Goal: Task Accomplishment & Management: Complete application form

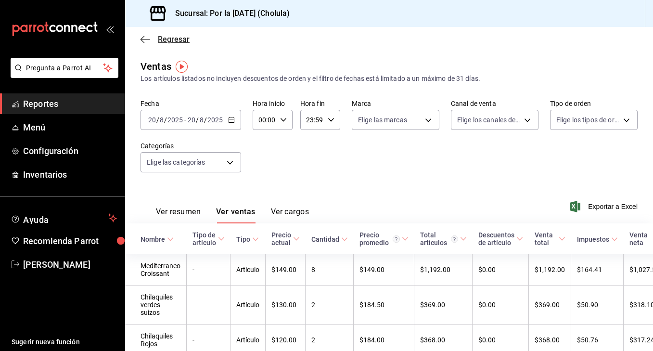
click at [175, 36] on span "Regresar" at bounding box center [174, 39] width 32 height 9
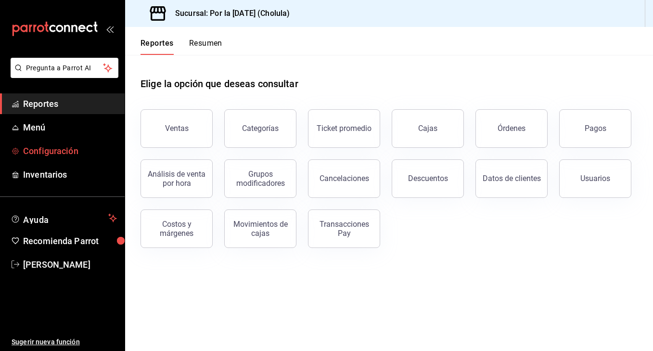
click at [72, 151] on span "Configuración" at bounding box center [70, 150] width 94 height 13
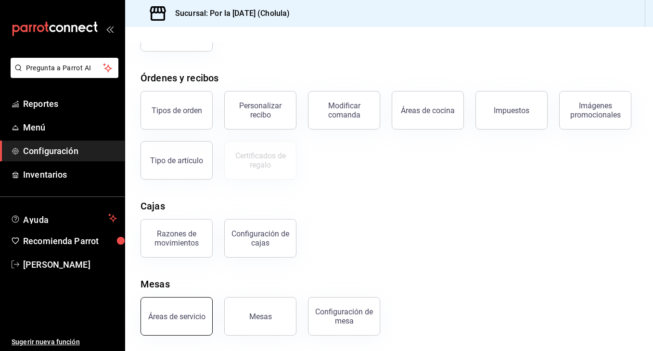
click at [172, 321] on button "Áreas de servicio" at bounding box center [176, 316] width 72 height 38
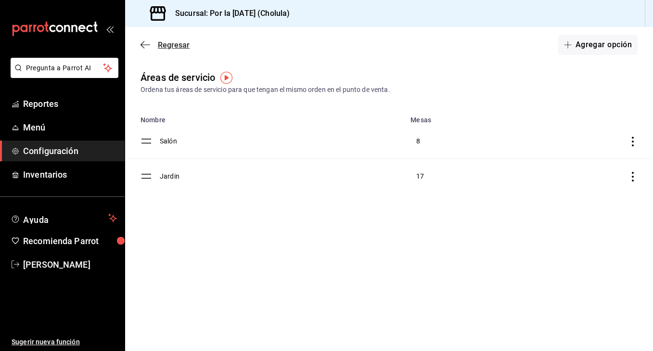
click at [143, 49] on icon "button" at bounding box center [145, 44] width 10 height 9
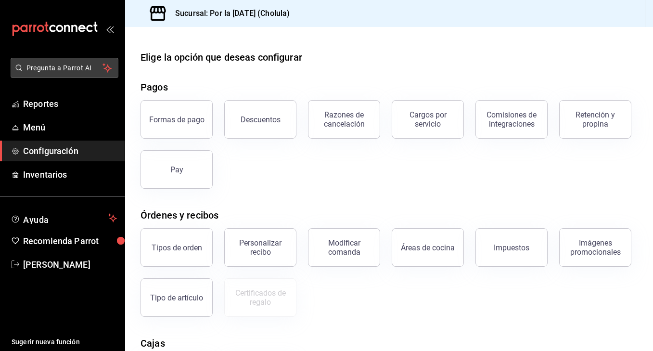
click at [78, 70] on span "Pregunta a Parrot AI" at bounding box center [64, 68] width 76 height 10
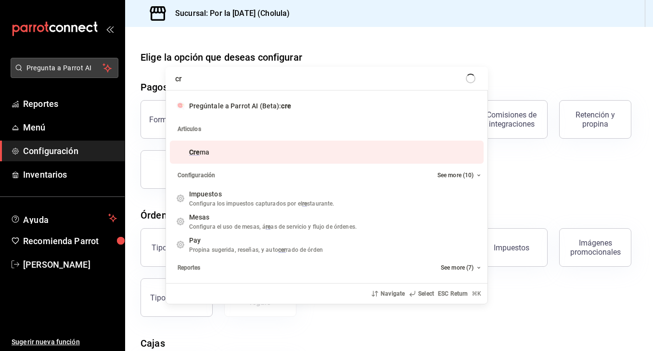
type input "c"
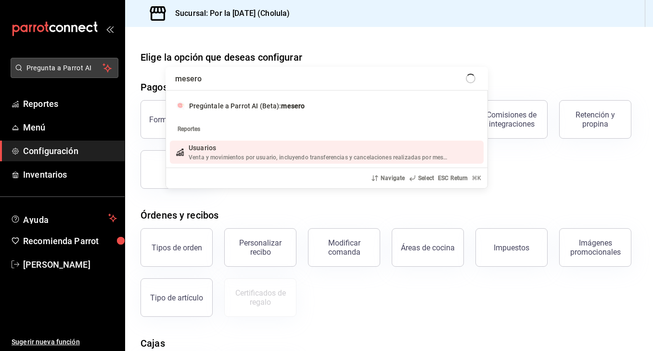
type input "meseros"
click at [224, 153] on div "Venta y movimientos por usuario, incluyendo transferencias y cancelaciones real…" at bounding box center [319, 157] width 261 height 9
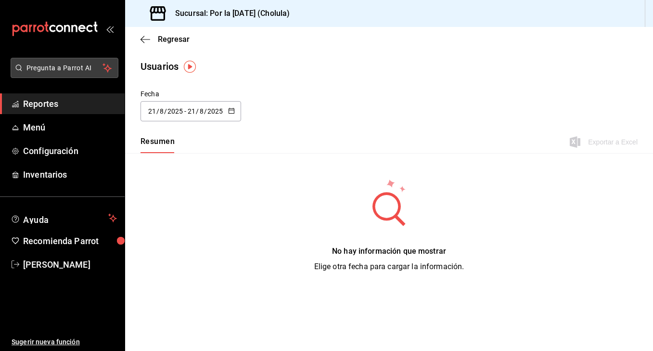
click at [64, 64] on span "Pregunta a Parrot AI" at bounding box center [64, 68] width 76 height 10
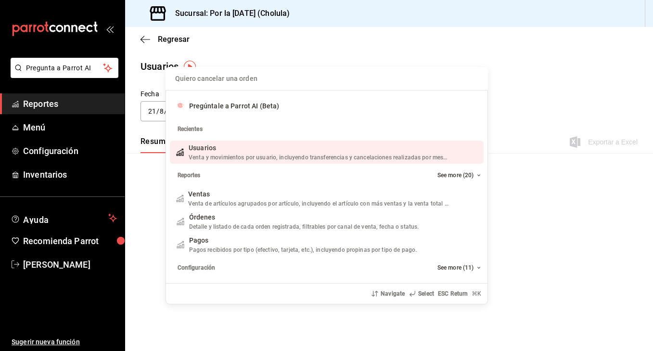
click at [216, 157] on span "Venta y movimientos por usuario, incluyendo transferencias y cancelaciones real…" at bounding box center [322, 157] width 267 height 7
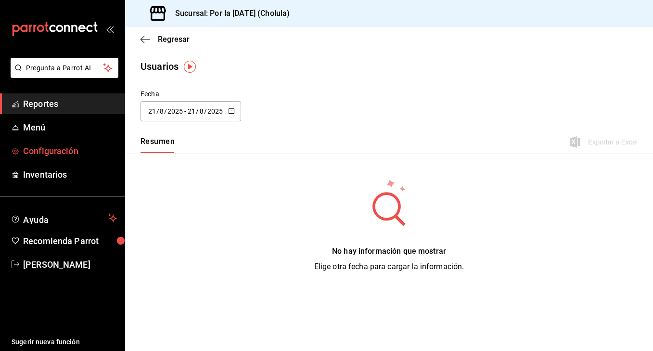
click at [79, 145] on span "Configuración" at bounding box center [70, 150] width 94 height 13
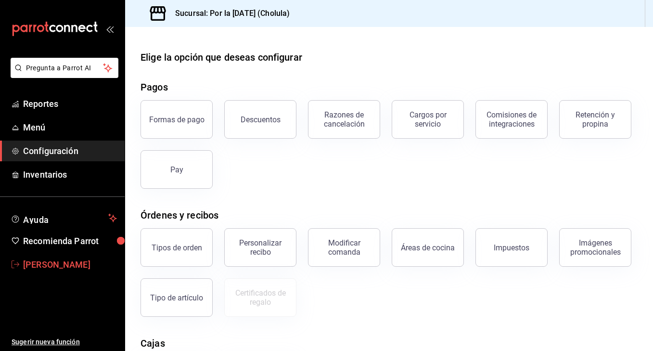
click at [67, 257] on link "[PERSON_NAME]" at bounding box center [62, 264] width 125 height 21
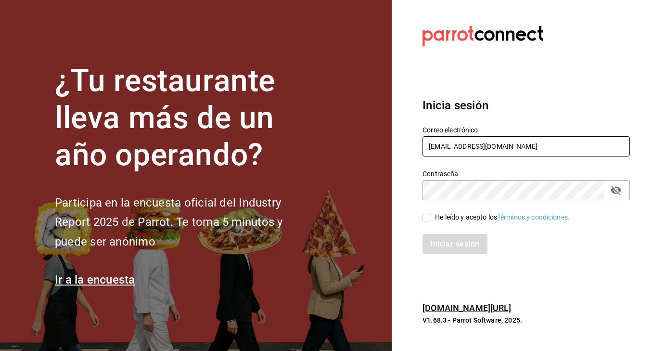
type input "[EMAIL_ADDRESS][DOMAIN_NAME]"
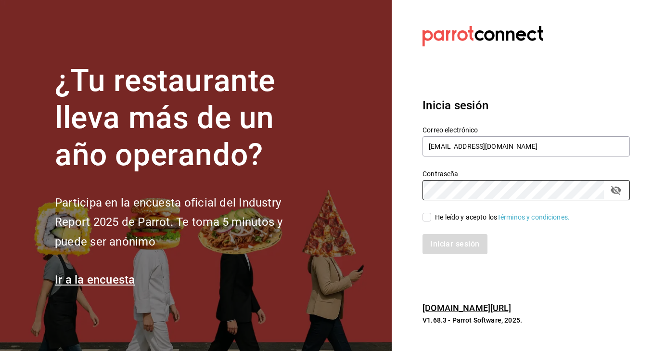
click at [430, 218] on input "He leído y acepto los Términos y condiciones." at bounding box center [426, 217] width 9 height 9
checkbox input "true"
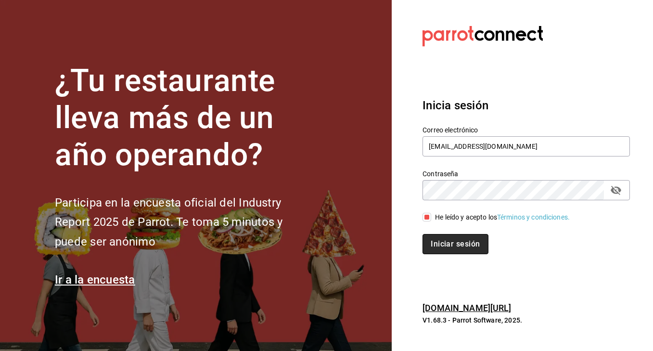
click at [445, 241] on button "Iniciar sesión" at bounding box center [454, 244] width 65 height 20
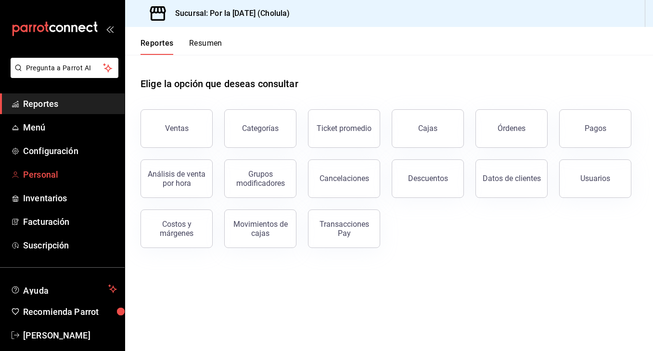
click at [79, 179] on span "Personal" at bounding box center [70, 174] width 94 height 13
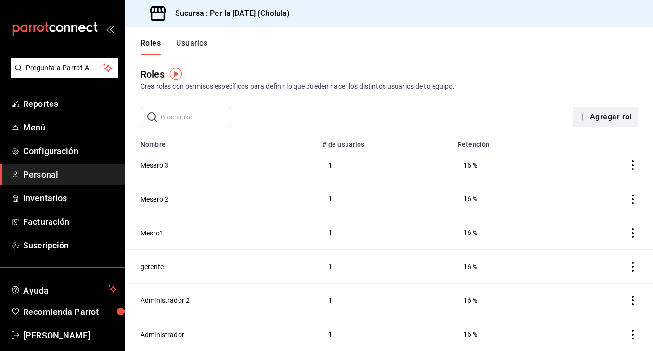
scroll to position [3, 0]
click at [607, 120] on button "Agregar rol" at bounding box center [604, 117] width 65 height 20
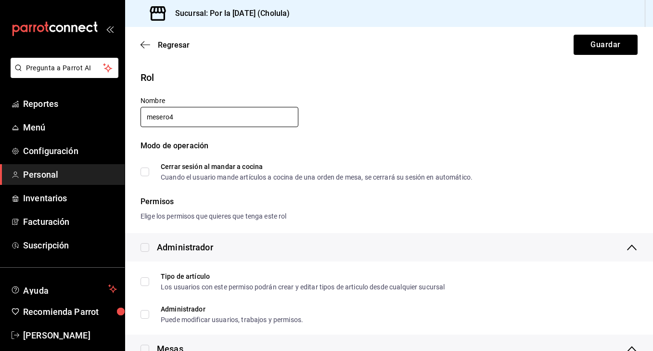
type input "mesero4"
click at [146, 171] on input "Cerrar sesión al mandar a cocina Cuando el usuario mande artículos a cocina de …" at bounding box center [144, 171] width 9 height 9
checkbox input "true"
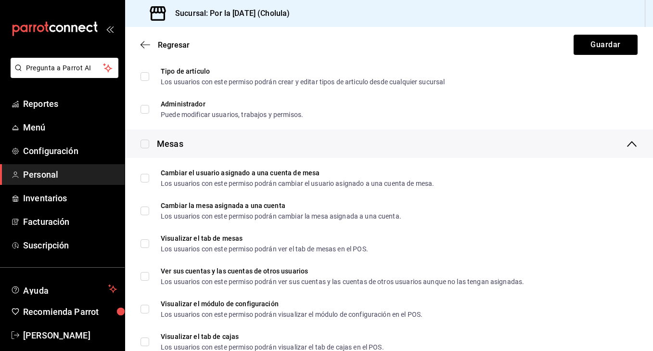
scroll to position [206, 0]
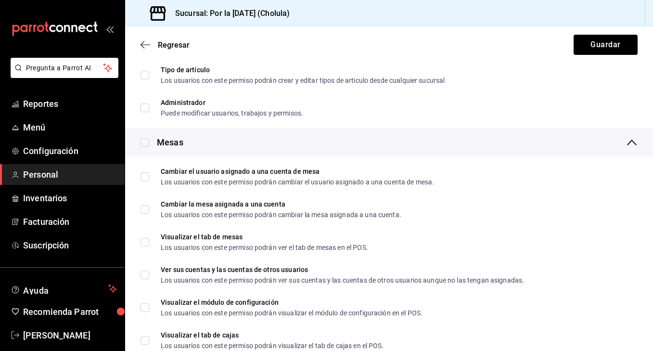
click at [151, 149] on div "Mesas" at bounding box center [389, 142] width 528 height 28
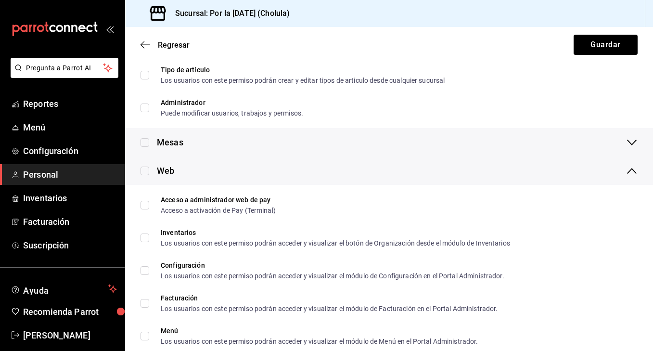
click at [148, 144] on input "checkbox" at bounding box center [144, 142] width 9 height 9
checkbox input "true"
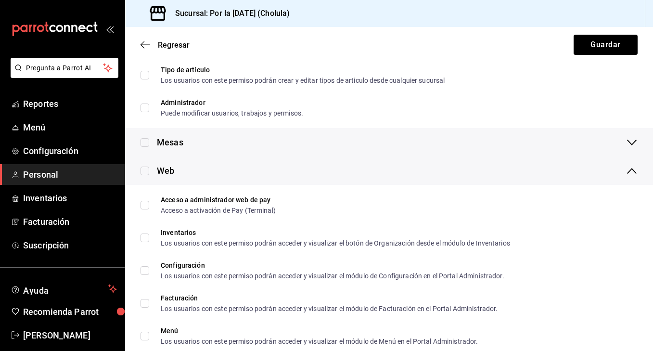
checkbox input "true"
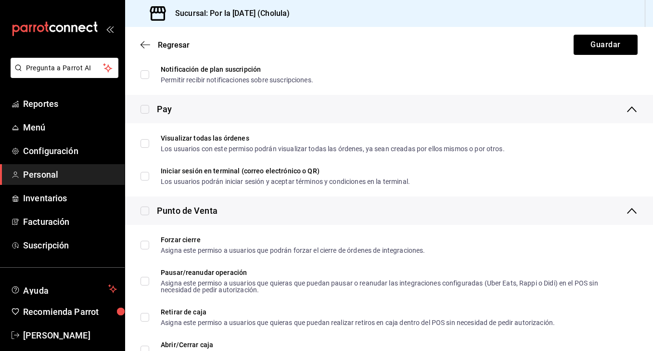
scroll to position [910, 0]
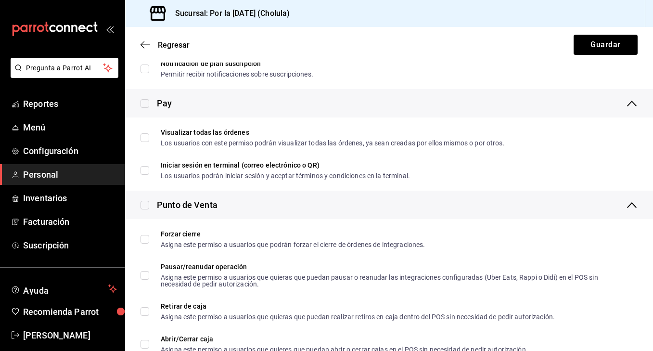
click at [146, 108] on label at bounding box center [144, 103] width 9 height 13
click at [146, 108] on input "checkbox" at bounding box center [144, 103] width 9 height 9
checkbox input "true"
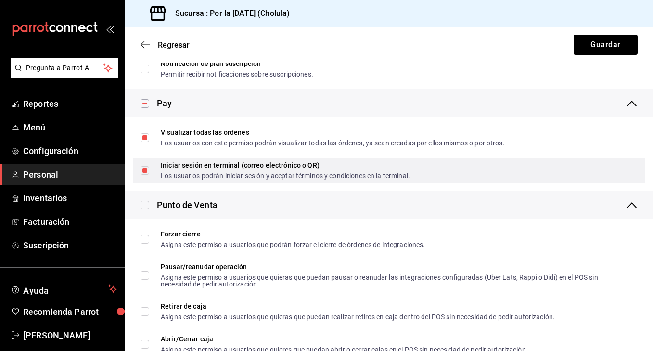
scroll to position [955, 0]
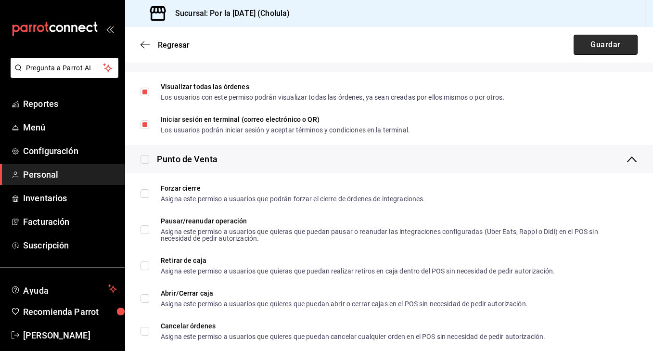
click at [611, 48] on button "Guardar" at bounding box center [605, 45] width 64 height 20
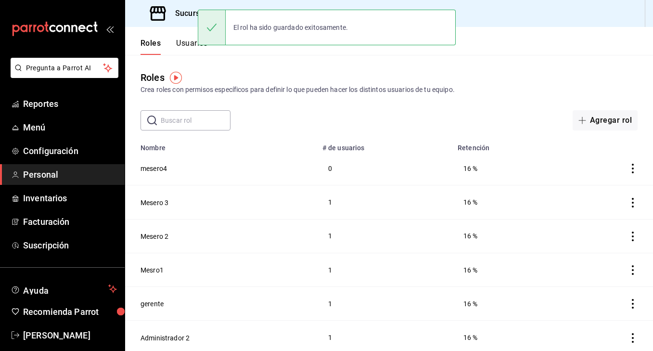
click at [188, 45] on button "Usuarios" at bounding box center [192, 46] width 32 height 16
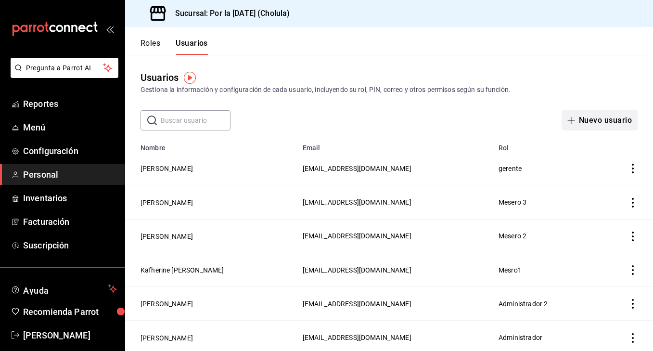
click at [618, 117] on button "Nuevo usuario" at bounding box center [599, 120] width 76 height 20
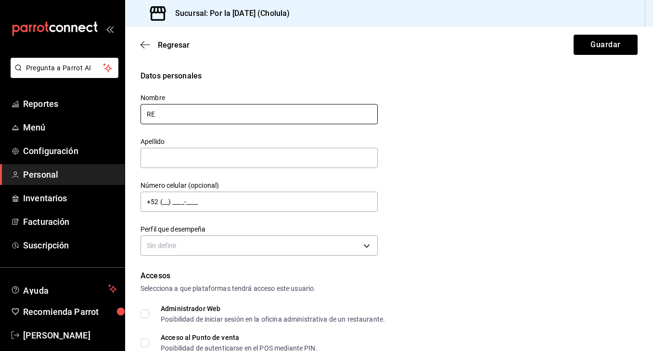
type input "R"
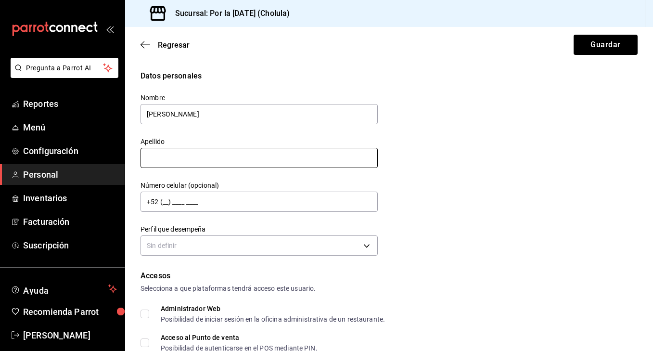
type input "[PERSON_NAME]"
drag, startPoint x: 278, startPoint y: 162, endPoint x: 274, endPoint y: 166, distance: 6.2
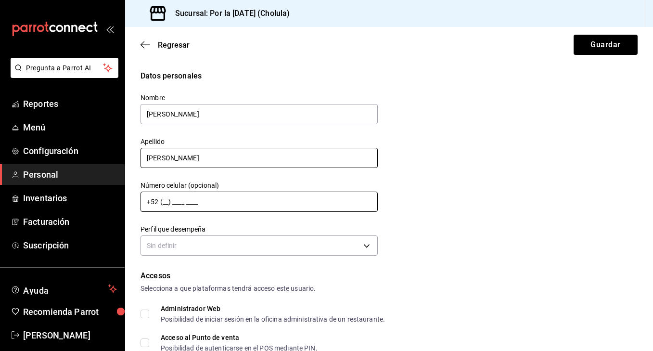
type input "[PERSON_NAME]"
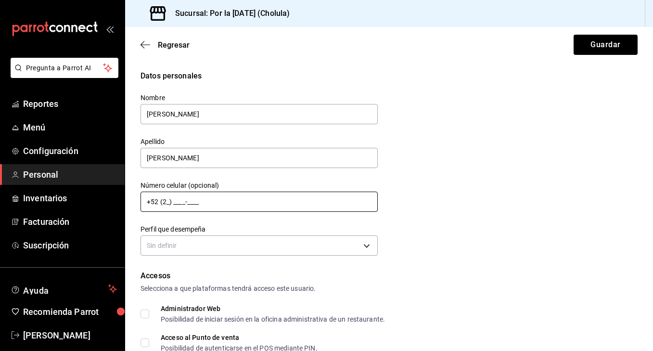
type input "+52 (__) ____-____"
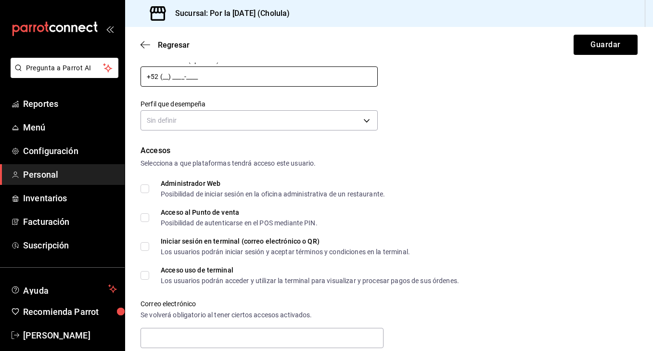
scroll to position [123, 0]
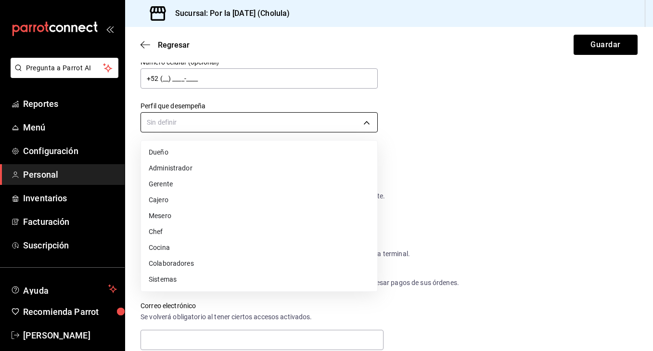
click at [188, 126] on body "Pregunta a Parrot AI Reportes Menú Configuración Personal Inventarios Facturaci…" at bounding box center [326, 175] width 653 height 351
click at [178, 216] on li "Mesero" at bounding box center [259, 216] width 236 height 16
type input "WAITER"
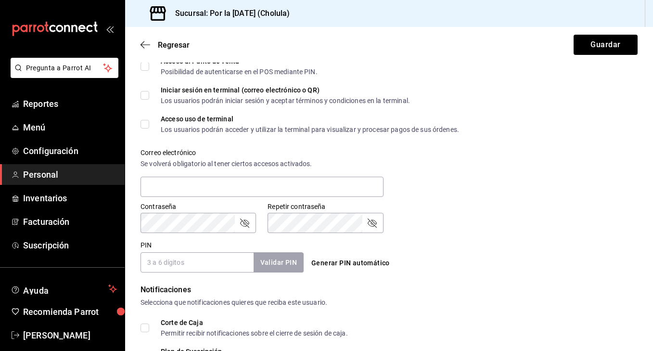
scroll to position [287, 0]
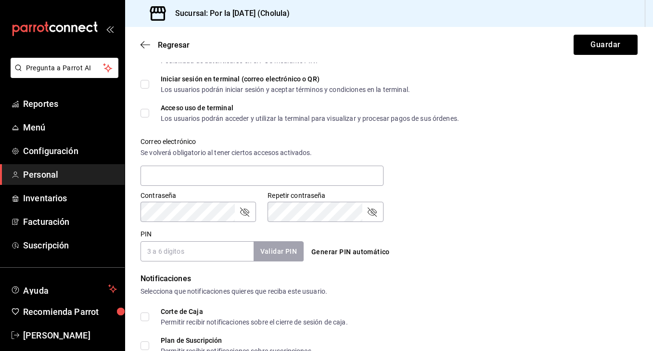
click at [201, 267] on form "Datos personales Nombre [PERSON_NAME] Apellido [PERSON_NAME] Número celular (op…" at bounding box center [388, 124] width 497 height 683
click at [201, 264] on form "Datos personales Nombre [PERSON_NAME] Apellido [PERSON_NAME] Número celular (op…" at bounding box center [388, 124] width 497 height 683
click at [201, 249] on input "PIN" at bounding box center [196, 251] width 113 height 20
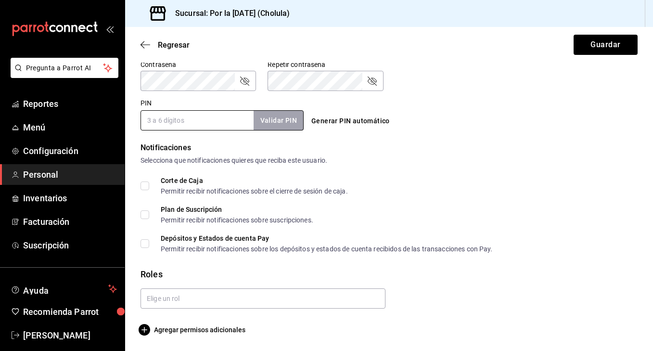
scroll to position [418, 0]
type input "078"
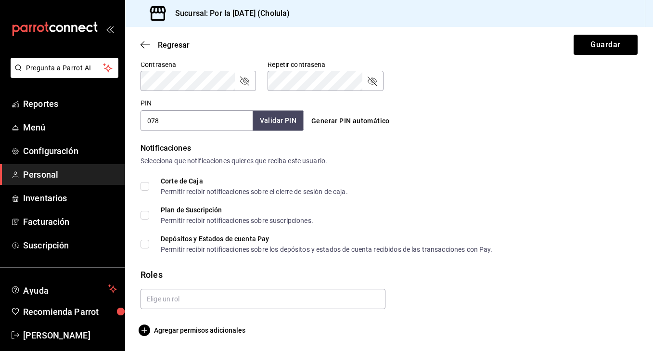
click at [280, 117] on button "Validar PIN" at bounding box center [278, 120] width 51 height 21
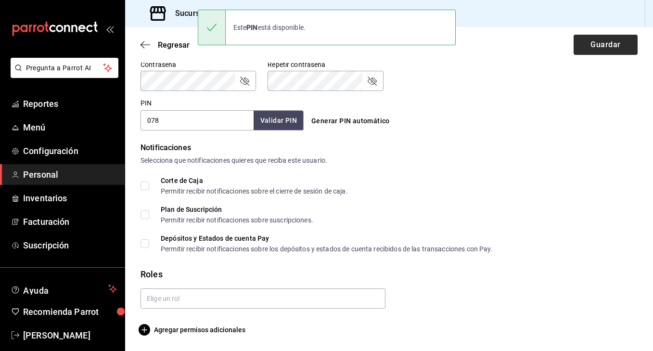
scroll to position [0, 0]
click at [614, 42] on button "Guardar" at bounding box center [605, 45] width 64 height 20
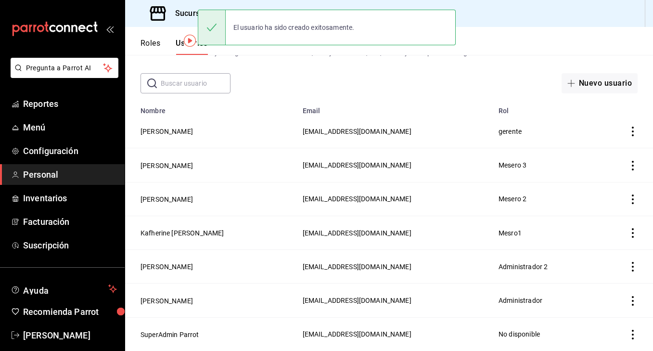
scroll to position [37, 0]
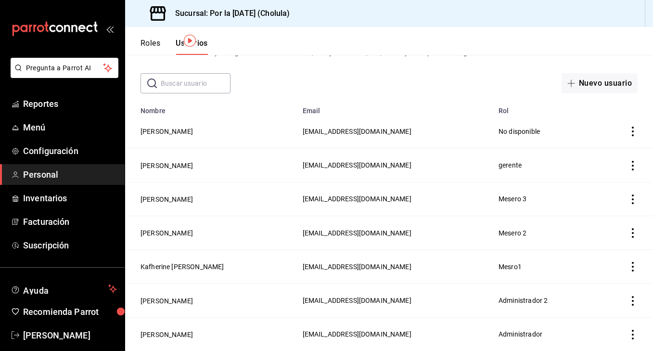
click at [635, 133] on icon "actions" at bounding box center [633, 132] width 10 height 10
click at [446, 130] on div at bounding box center [326, 175] width 653 height 351
click at [539, 125] on td "No disponible" at bounding box center [544, 131] width 103 height 34
click at [540, 135] on td "No disponible" at bounding box center [544, 131] width 103 height 34
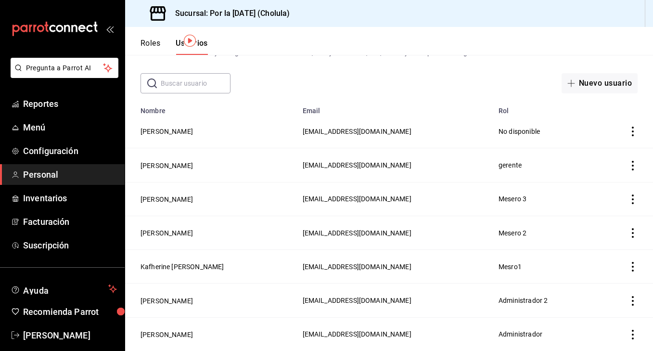
click at [535, 132] on td "No disponible" at bounding box center [544, 131] width 103 height 34
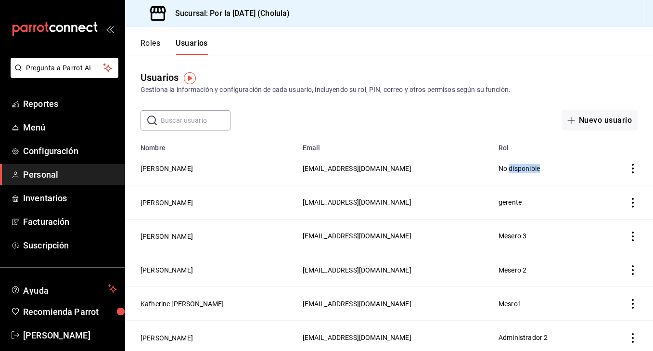
scroll to position [0, 0]
click at [461, 164] on td "[EMAIL_ADDRESS][DOMAIN_NAME]" at bounding box center [395, 169] width 196 height 34
click at [199, 162] on td "[PERSON_NAME]" at bounding box center [211, 169] width 172 height 34
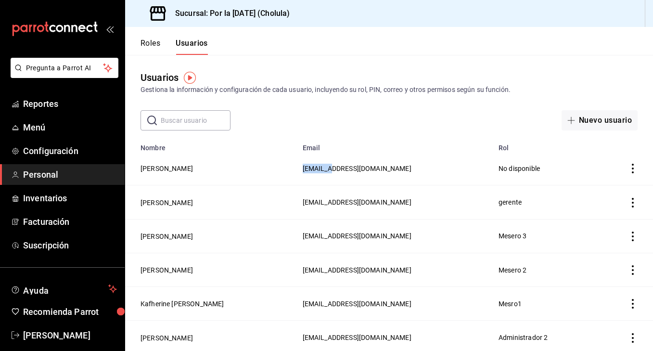
click at [181, 165] on td "[PERSON_NAME]" at bounding box center [211, 169] width 172 height 34
click at [171, 170] on button "[PERSON_NAME]" at bounding box center [166, 169] width 52 height 10
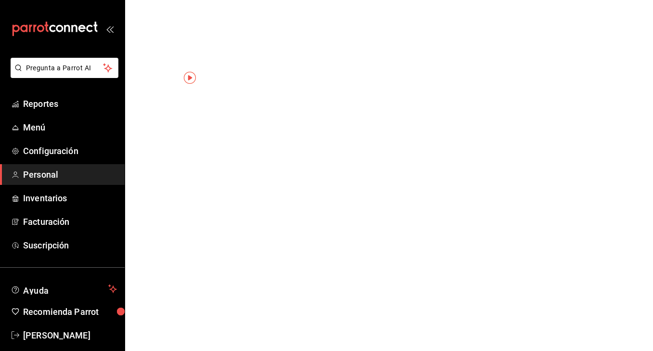
click at [171, 0] on html "Pregunta a Parrot AI Reportes Menú Configuración Personal Inventarios Facturaci…" at bounding box center [326, 0] width 653 height 0
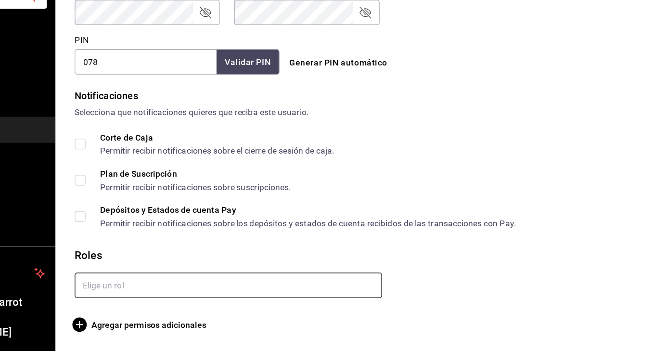
click at [140, 288] on input "text" at bounding box center [262, 298] width 245 height 20
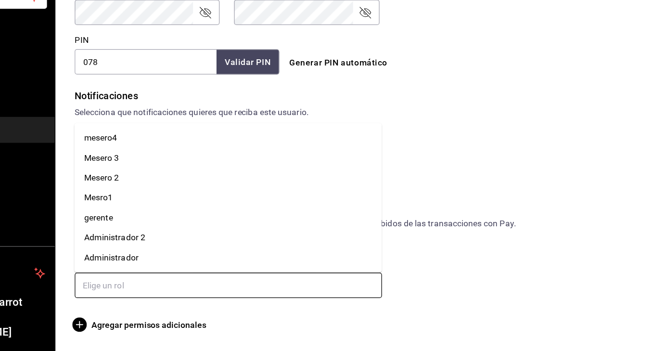
click at [140, 173] on li "mesero4" at bounding box center [262, 181] width 245 height 16
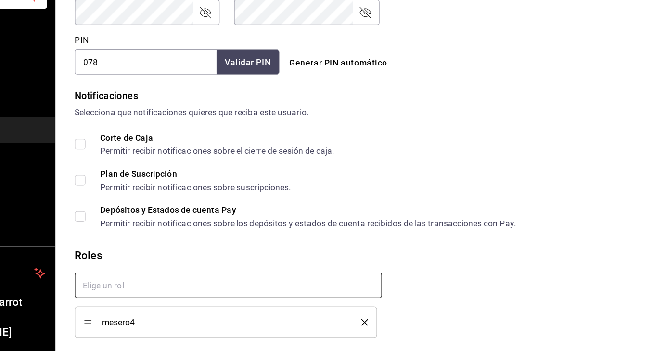
checkbox input "true"
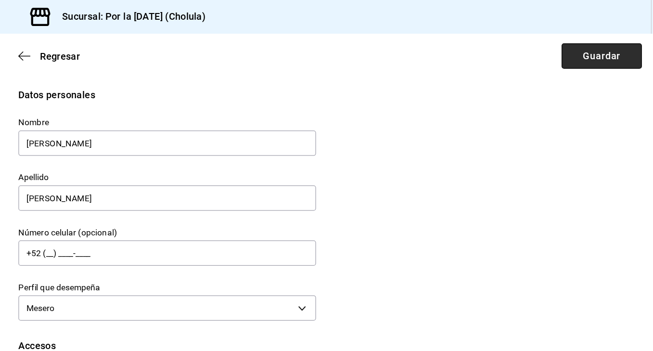
click at [573, 41] on button "Guardar" at bounding box center [605, 45] width 64 height 20
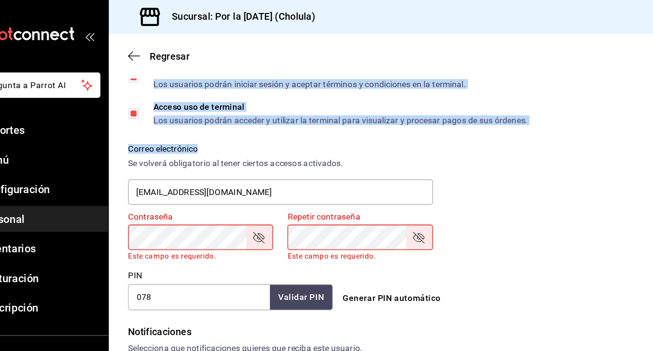
drag, startPoint x: -21, startPoint y: 174, endPoint x: 530, endPoint y: 241, distance: 555.4
click at [530, 241] on html "Pregunta a Parrot AI Reportes Menú Configuración Personal Inventarios Facturaci…" at bounding box center [326, 175] width 653 height 351
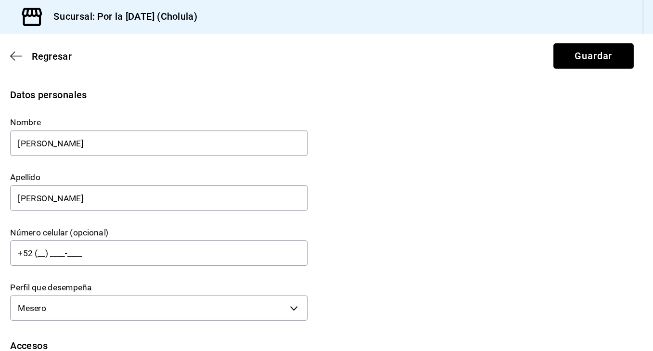
scroll to position [0, 0]
click at [573, 35] on button "Guardar" at bounding box center [605, 45] width 64 height 20
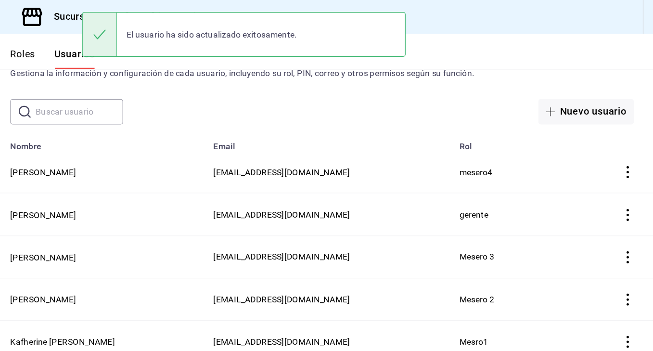
scroll to position [35, 0]
